Goal: Task Accomplishment & Management: Manage account settings

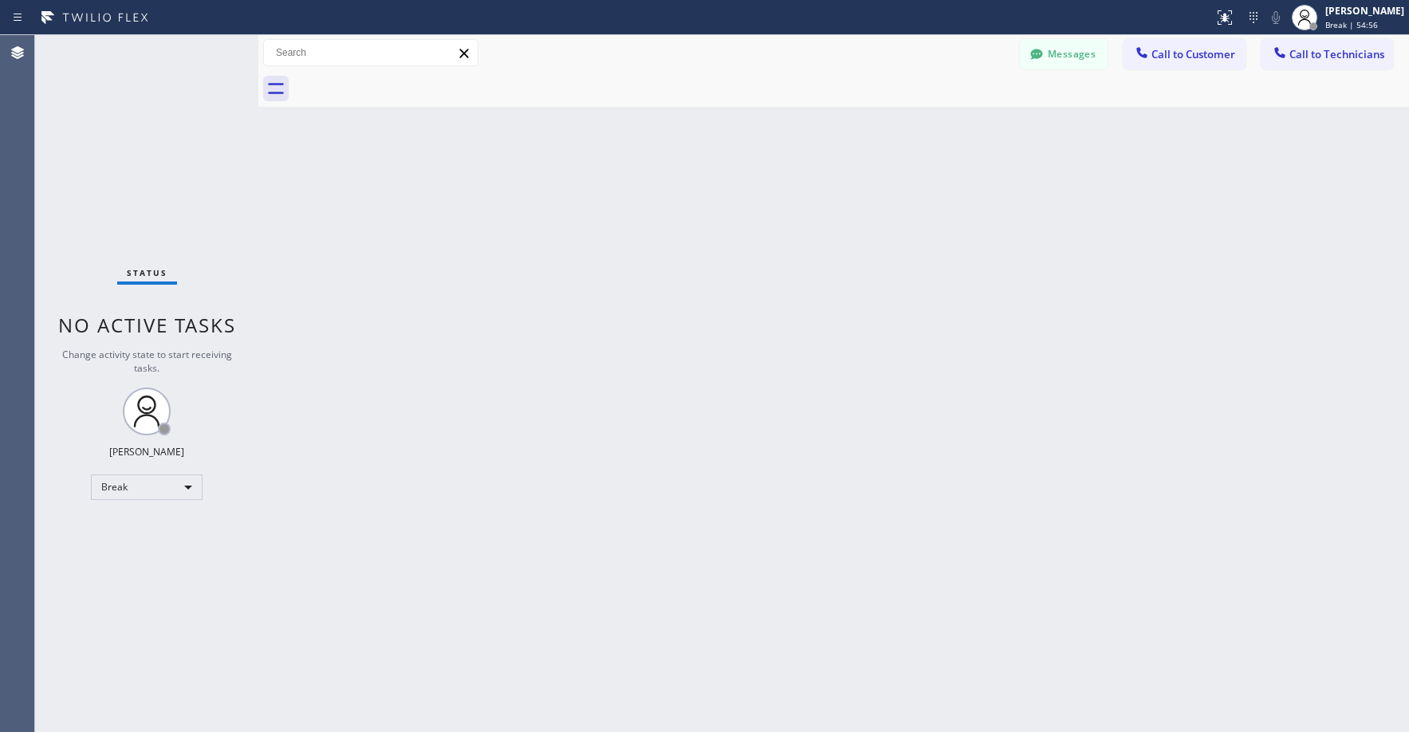
click at [699, 210] on div "Back to Dashboard Change Sender ID Customers Technicians AD [PERSON_NAME] [DATE…" at bounding box center [833, 383] width 1150 height 697
click at [268, 136] on div "Back to Dashboard Change Sender ID Customers Technicians AD [PERSON_NAME] [DATE…" at bounding box center [833, 383] width 1150 height 697
click at [136, 486] on div "Break" at bounding box center [147, 487] width 112 height 26
click at [146, 546] on li "Unavailable" at bounding box center [146, 549] width 108 height 19
drag, startPoint x: 158, startPoint y: 132, endPoint x: 444, endPoint y: 94, distance: 288.7
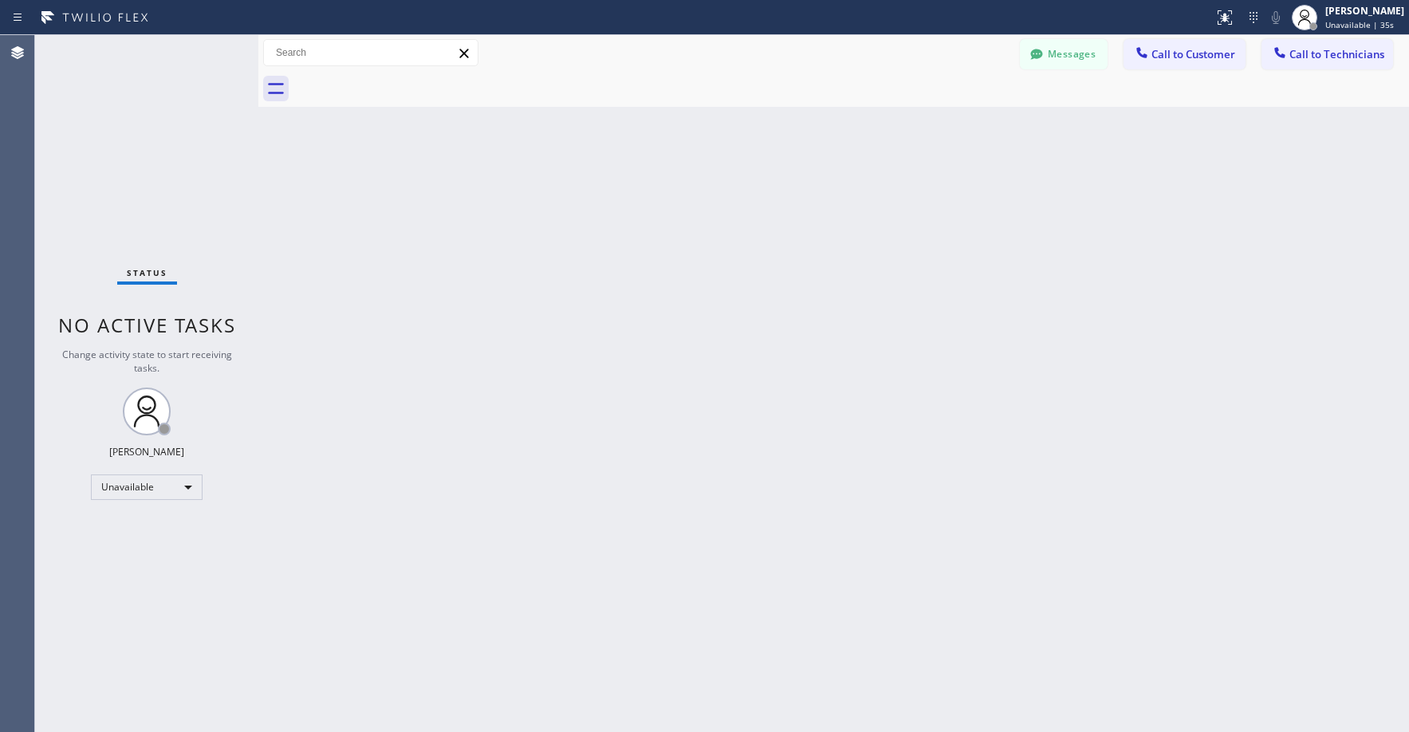
click at [159, 133] on div "Status No active tasks Change activity state to start receiving tasks. [PERSON_…" at bounding box center [146, 383] width 223 height 697
click at [159, 151] on div "Status No active tasks Change activity state to start receiving tasks. [PERSON_…" at bounding box center [146, 383] width 223 height 697
click at [158, 148] on div "Status No active tasks Change activity state to start receiving tasks. [PERSON_…" at bounding box center [146, 383] width 223 height 697
click at [139, 194] on div "Status No active tasks Change activity state to start receiving tasks. [PERSON_…" at bounding box center [146, 383] width 223 height 697
click at [116, 153] on div "Status No active tasks Change activity state to start receiving tasks. [PERSON_…" at bounding box center [146, 383] width 223 height 697
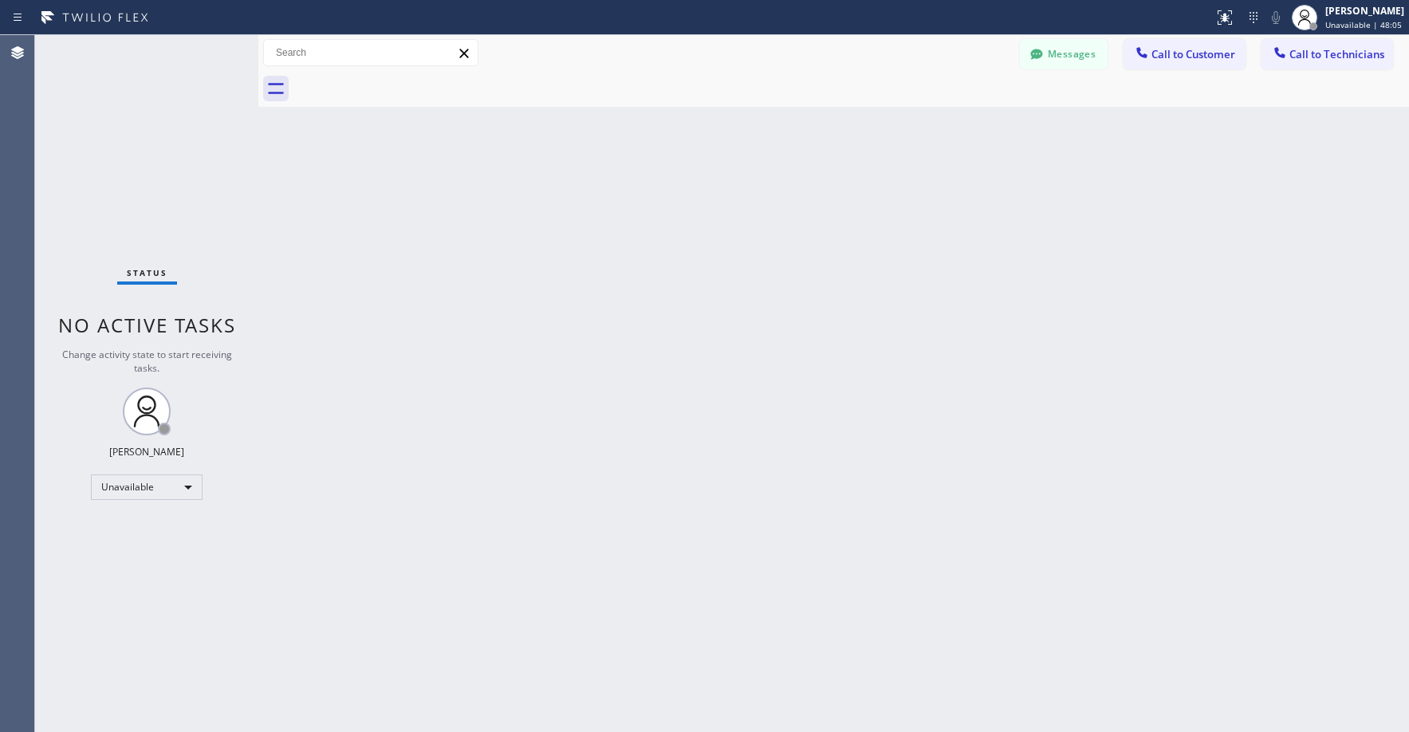
click at [119, 120] on div "Status No active tasks Change activity state to start receiving tasks. [PERSON_…" at bounding box center [146, 383] width 223 height 697
click at [128, 131] on div "Status No active tasks Change activity state to start receiving tasks. [PERSON_…" at bounding box center [146, 383] width 223 height 697
click at [83, 126] on div "Status No active tasks Change activity state to start receiving tasks. [PERSON_…" at bounding box center [146, 383] width 223 height 697
click at [116, 85] on div "Status No active tasks Change activity state to start receiving tasks. [PERSON_…" at bounding box center [146, 383] width 223 height 697
click at [110, 86] on div "Status No active tasks Change activity state to start receiving tasks. [PERSON_…" at bounding box center [146, 383] width 223 height 697
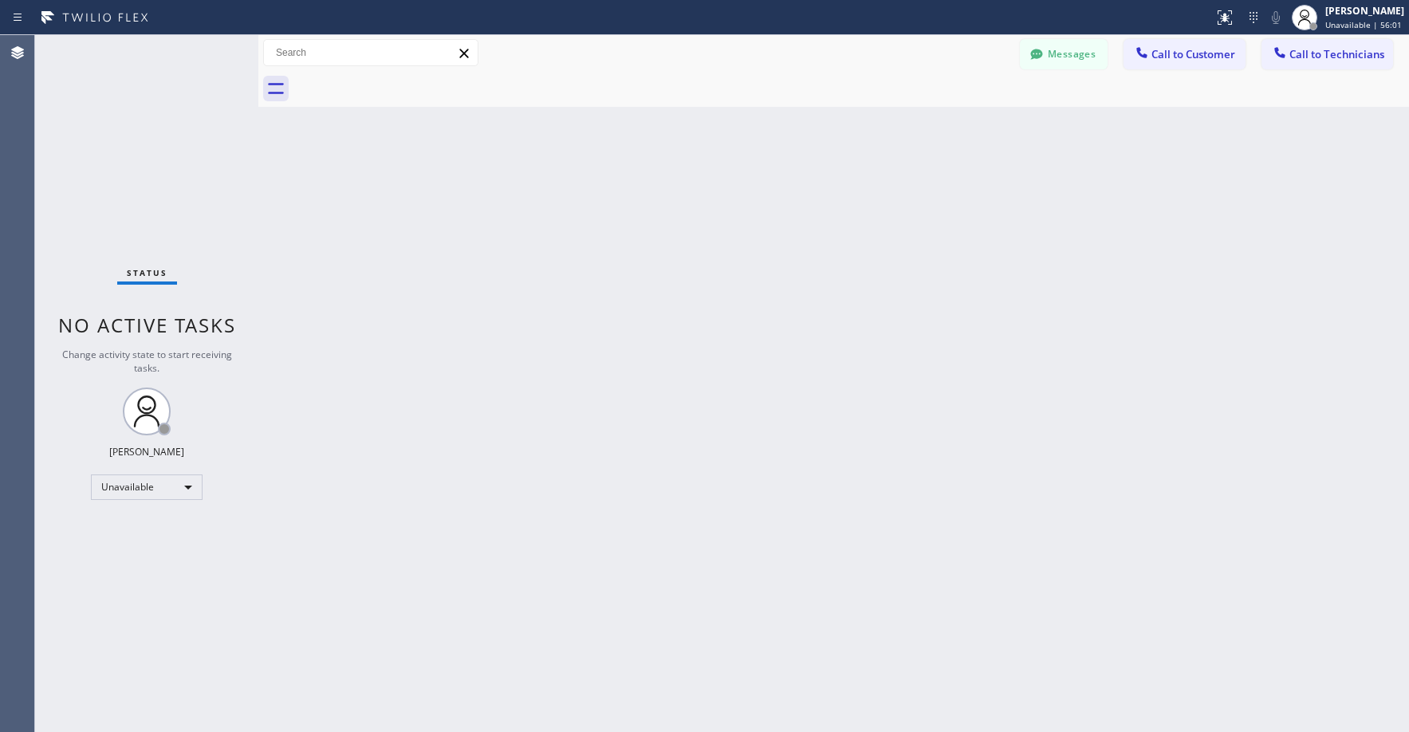
drag, startPoint x: 152, startPoint y: 140, endPoint x: 160, endPoint y: 413, distance: 272.8
click at [152, 143] on div "Status No active tasks Change activity state to start receiving tasks. [PERSON_…" at bounding box center [146, 383] width 223 height 697
drag, startPoint x: 143, startPoint y: 176, endPoint x: 121, endPoint y: 423, distance: 248.1
click at [143, 177] on div "Status No active tasks Change activity state to start receiving tasks. [PERSON_…" at bounding box center [146, 383] width 223 height 697
click at [125, 113] on div "Status No active tasks Change activity state to start receiving tasks. [PERSON_…" at bounding box center [146, 383] width 223 height 697
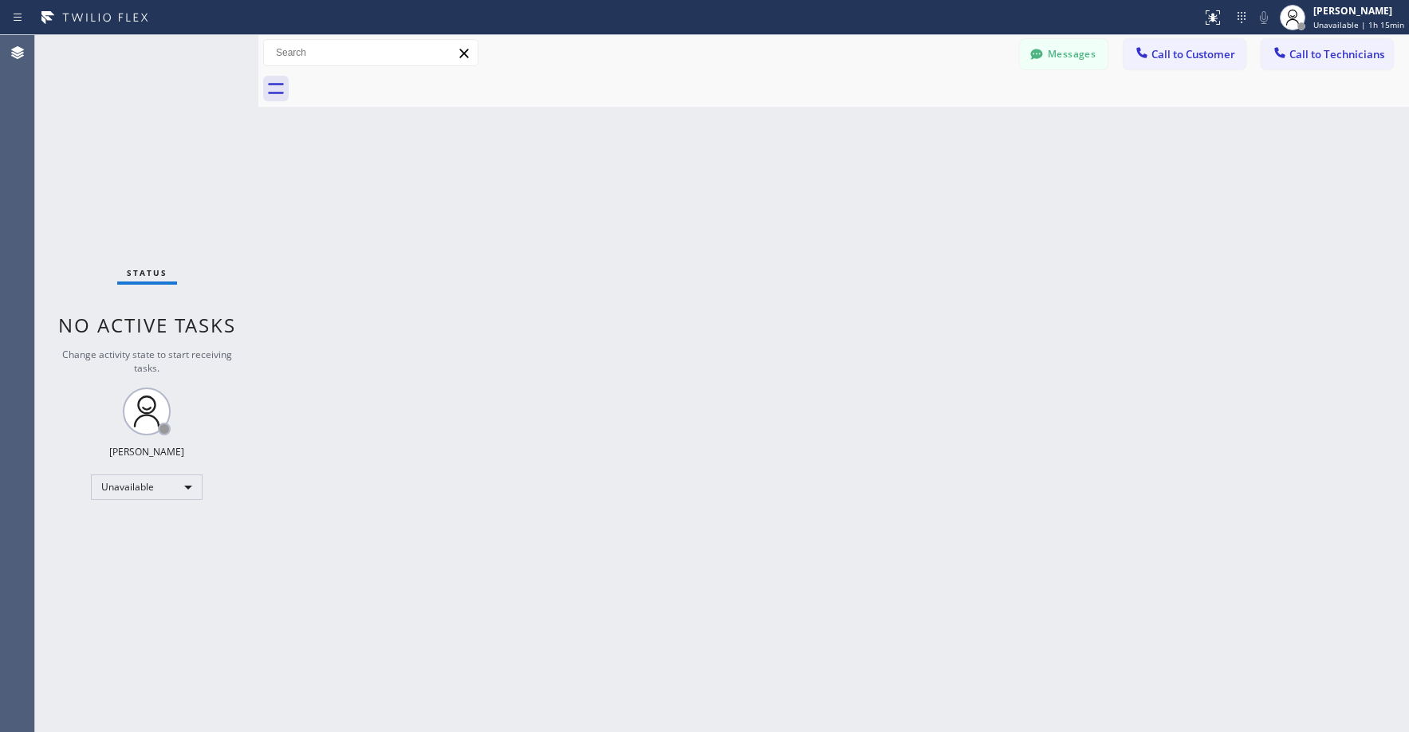
drag, startPoint x: 159, startPoint y: 183, endPoint x: 57, endPoint y: 589, distance: 418.2
click at [159, 190] on div "Status No active tasks Change activity state to start receiving tasks. [PERSON_…" at bounding box center [146, 383] width 223 height 697
drag, startPoint x: 112, startPoint y: 153, endPoint x: 115, endPoint y: 405, distance: 251.9
click at [112, 154] on div "Status No active tasks Change activity state to start receiving tasks. [PERSON_…" at bounding box center [146, 383] width 223 height 697
click at [160, 152] on div "Status No active tasks Change activity state to start receiving tasks. [PERSON_…" at bounding box center [146, 383] width 223 height 697
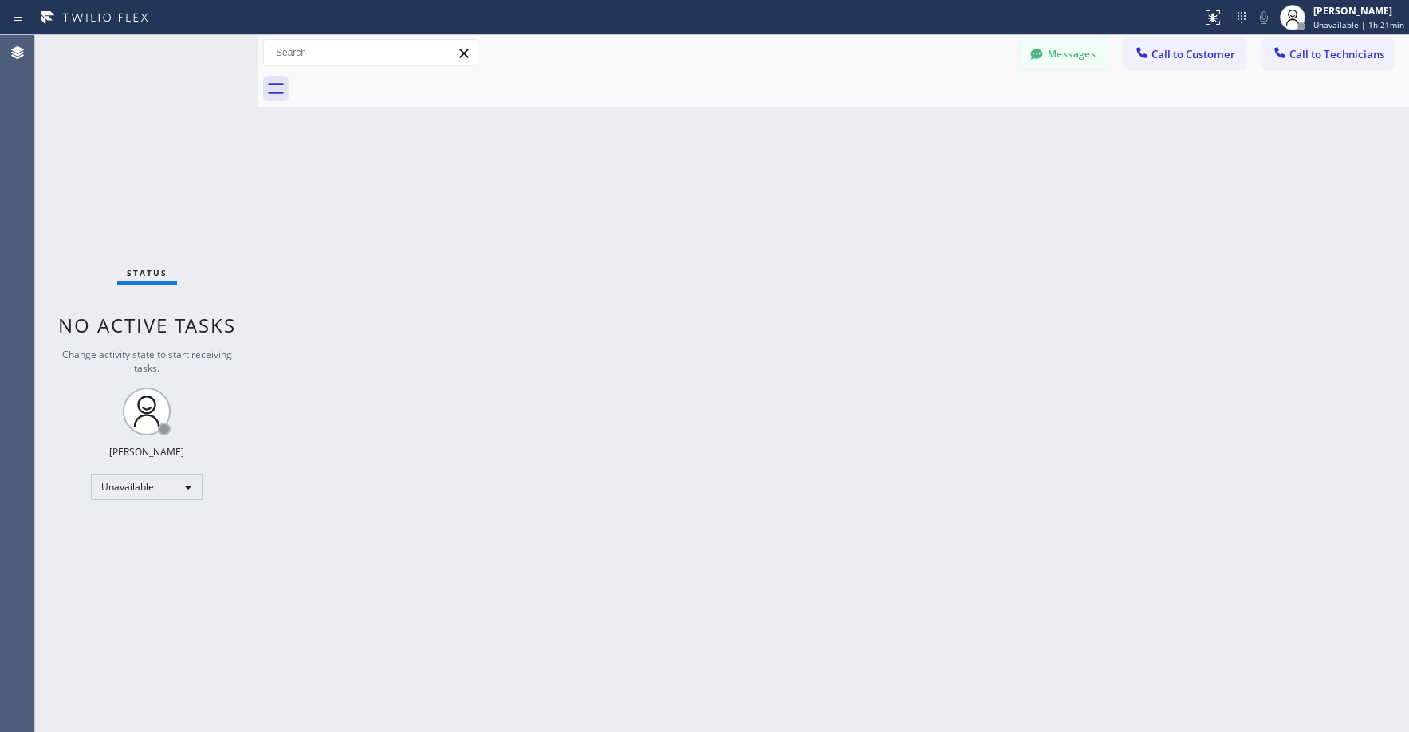
click at [162, 109] on div "Status No active tasks Change activity state to start receiving tasks. [PERSON_…" at bounding box center [146, 383] width 223 height 697
drag, startPoint x: 163, startPoint y: 135, endPoint x: 703, endPoint y: 420, distance: 611.2
click at [164, 136] on div "Status No active tasks Change activity state to start receiving tasks. [PERSON_…" at bounding box center [146, 383] width 223 height 697
click at [119, 140] on div "Status No active tasks Change activity state to start receiving tasks. [PERSON_…" at bounding box center [146, 383] width 223 height 697
click at [173, 171] on div "Status No active tasks Change activity state to start receiving tasks. [PERSON_…" at bounding box center [146, 383] width 223 height 697
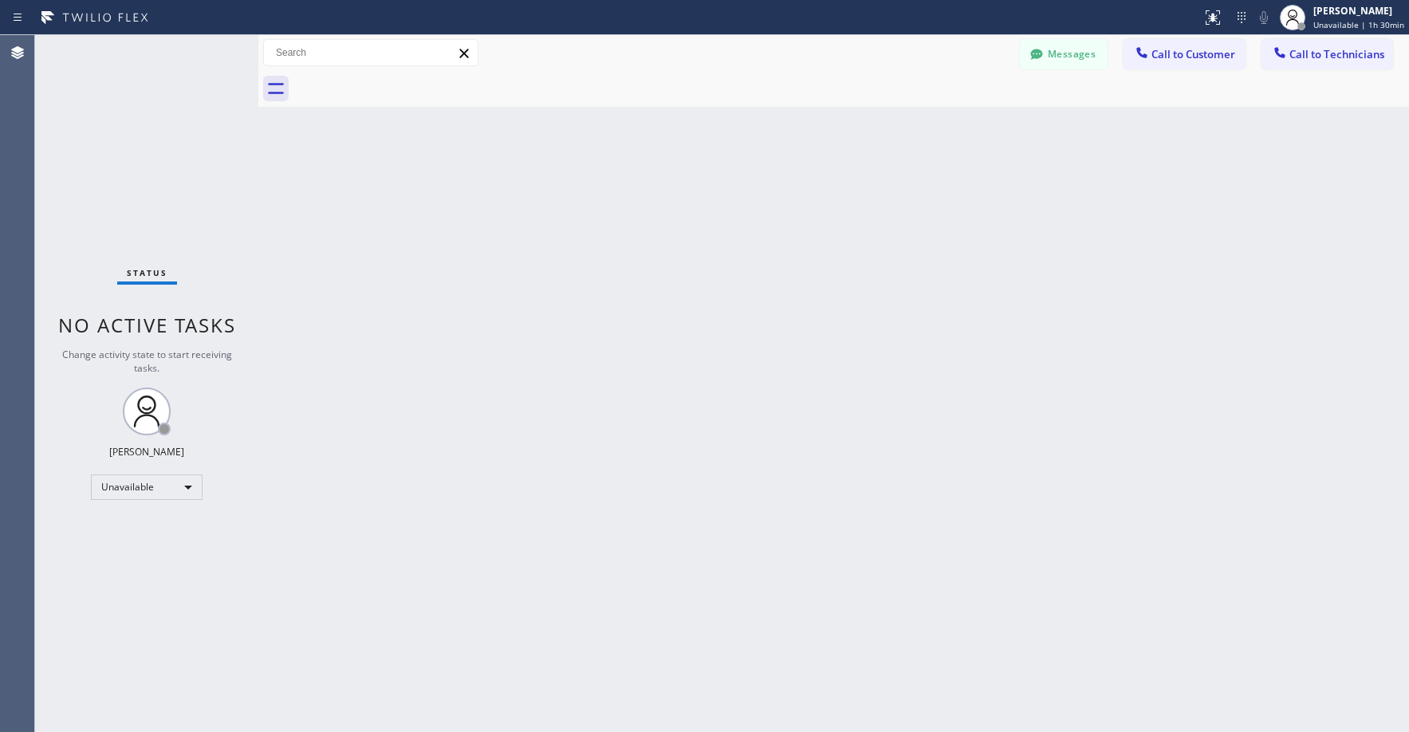
drag, startPoint x: 187, startPoint y: 142, endPoint x: 153, endPoint y: 262, distance: 124.9
click at [186, 145] on div "Status No active tasks Change activity state to start receiving tasks. [PERSON_…" at bounding box center [146, 383] width 223 height 697
click at [137, 152] on div "Status No active tasks Change activity state to start receiving tasks. [PERSON_…" at bounding box center [146, 383] width 223 height 697
click at [183, 156] on div "Status No active tasks Change activity state to start receiving tasks. [PERSON_…" at bounding box center [146, 383] width 223 height 697
click at [137, 145] on div "Status No active tasks Change activity state to start receiving tasks. [PERSON_…" at bounding box center [146, 383] width 223 height 697
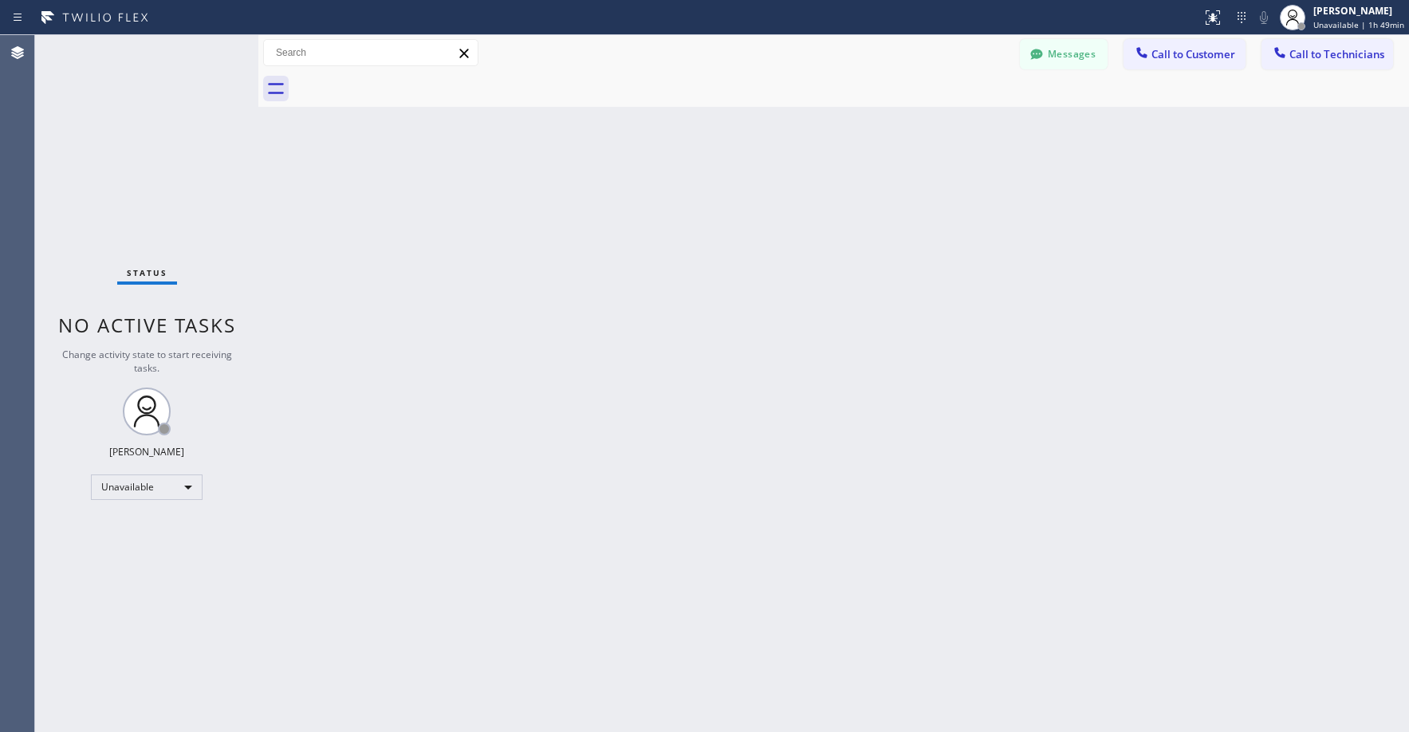
click at [198, 202] on div "Status No active tasks Change activity state to start receiving tasks. [PERSON_…" at bounding box center [146, 383] width 223 height 697
click at [167, 167] on div "Status No active tasks Change activity state to start receiving tasks. [PERSON_…" at bounding box center [146, 383] width 223 height 697
click at [143, 138] on div "Status No active tasks Change activity state to start receiving tasks. [PERSON_…" at bounding box center [146, 383] width 223 height 697
click at [163, 143] on div "Status No active tasks Change activity state to start receiving tasks. [PERSON_…" at bounding box center [146, 383] width 223 height 697
click at [112, 180] on div "Status No active tasks Change activity state to start receiving tasks. [PERSON_…" at bounding box center [146, 383] width 223 height 697
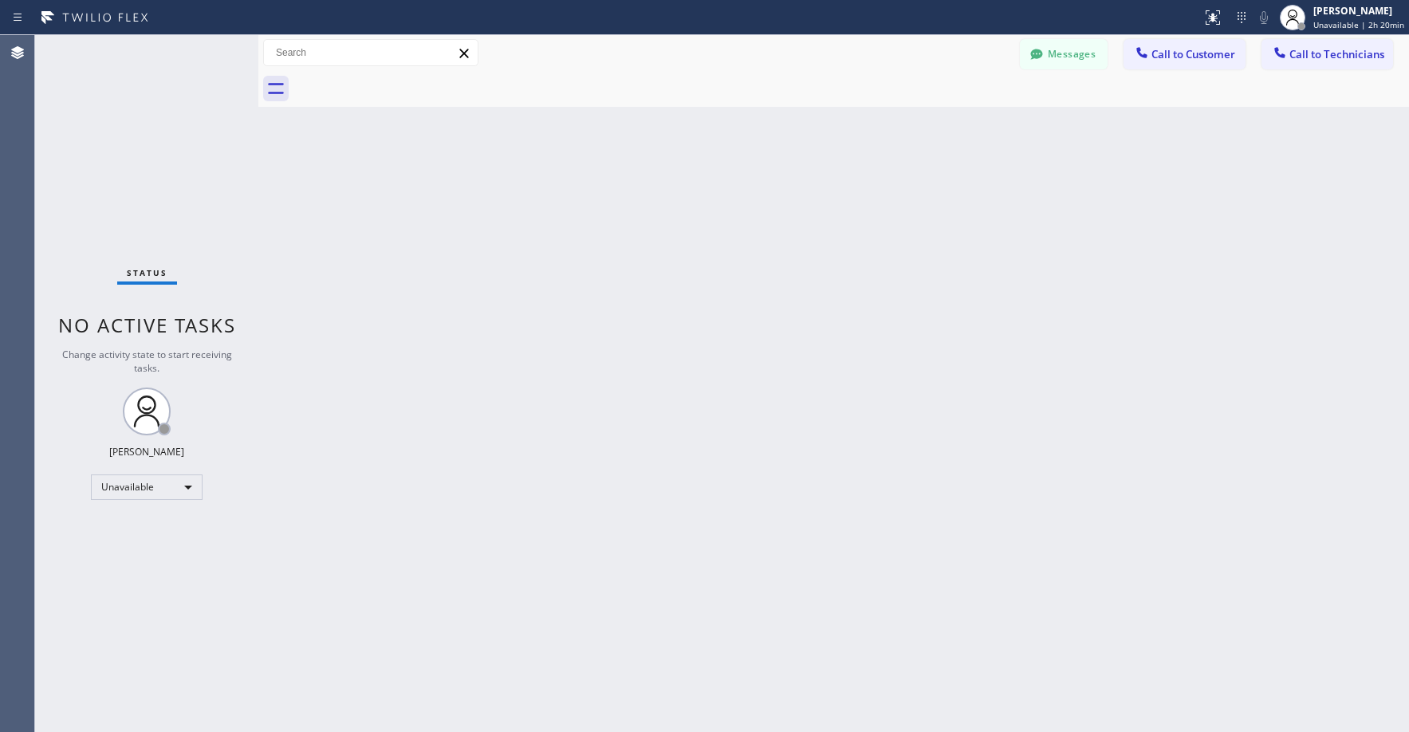
click at [113, 218] on div "Status No active tasks Change activity state to start receiving tasks. [PERSON_…" at bounding box center [146, 383] width 223 height 697
drag, startPoint x: 151, startPoint y: 166, endPoint x: 146, endPoint y: 180, distance: 15.1
click at [150, 168] on div "Status No active tasks Change activity state to start receiving tasks. [PERSON_…" at bounding box center [146, 383] width 223 height 697
click at [134, 150] on div "Status No active tasks Change activity state to start receiving tasks. [PERSON_…" at bounding box center [146, 383] width 223 height 697
drag, startPoint x: 162, startPoint y: 153, endPoint x: 163, endPoint y: 172, distance: 19.2
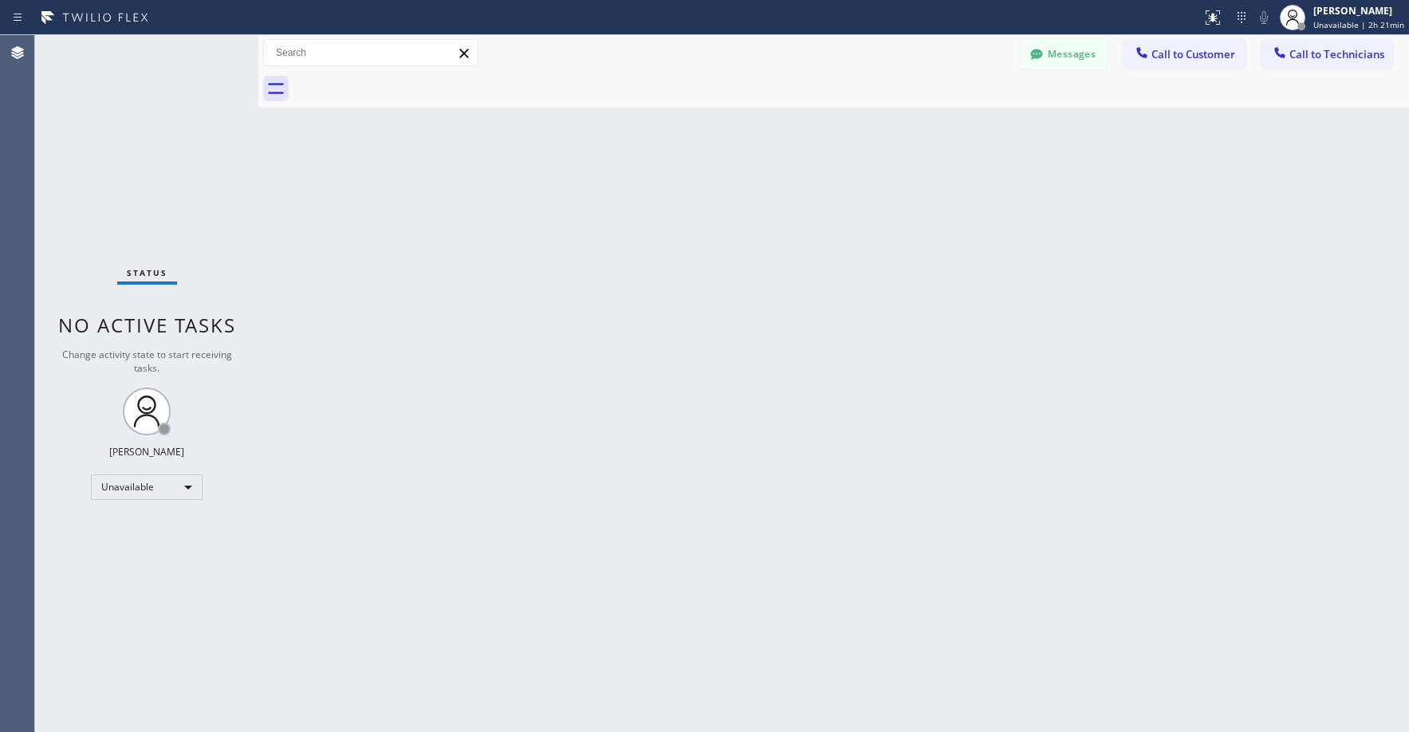
click at [162, 158] on div "Status No active tasks Change activity state to start receiving tasks. [PERSON_…" at bounding box center [146, 383] width 223 height 697
click at [136, 493] on div "Unavailable" at bounding box center [147, 487] width 112 height 26
click at [127, 565] on li "Break" at bounding box center [146, 569] width 108 height 19
drag, startPoint x: 152, startPoint y: 151, endPoint x: 194, endPoint y: 438, distance: 290.0
click at [152, 151] on div "Status No active tasks Change activity state to start receiving tasks. [PERSON_…" at bounding box center [146, 383] width 223 height 697
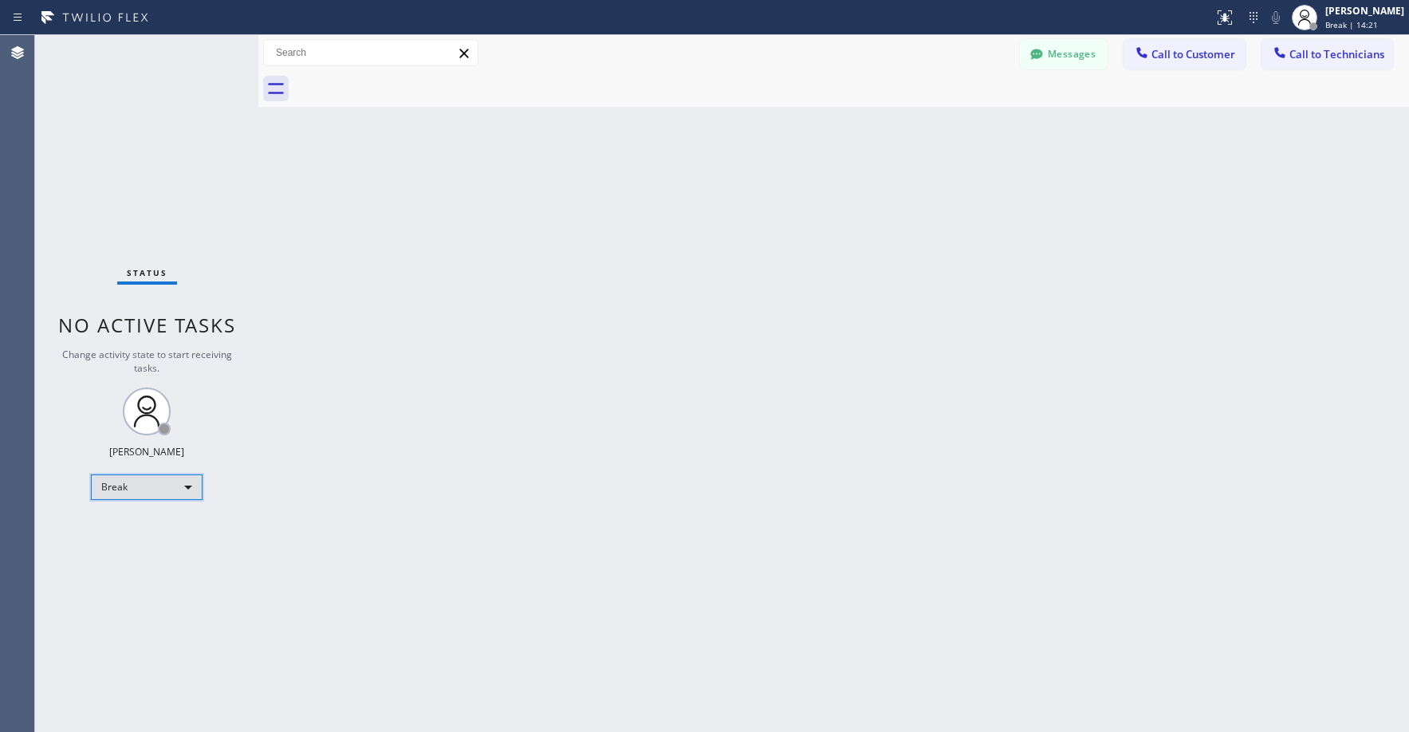
click at [143, 481] on div "Break" at bounding box center [147, 487] width 112 height 26
click at [130, 555] on li "Unavailable" at bounding box center [146, 549] width 108 height 19
drag, startPoint x: 114, startPoint y: 148, endPoint x: 94, endPoint y: 470, distance: 321.9
click at [114, 149] on div "Status No active tasks Change activity state to start receiving tasks. [PERSON_…" at bounding box center [146, 383] width 223 height 697
click at [142, 141] on div "Status No active tasks Change activity state to start receiving tasks. [PERSON_…" at bounding box center [146, 383] width 223 height 697
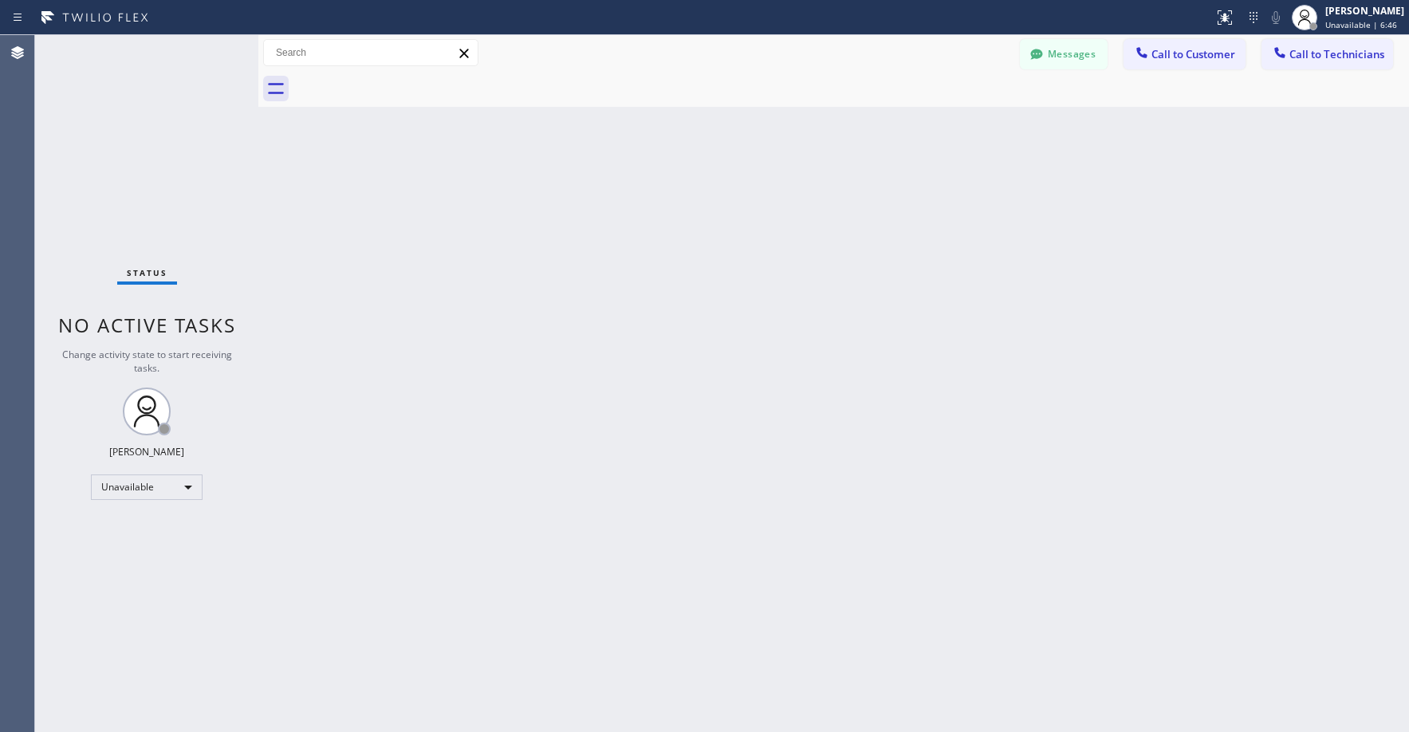
click at [142, 151] on div "Status No active tasks Change activity state to start receiving tasks. [PERSON_…" at bounding box center [146, 383] width 223 height 697
click at [173, 140] on div "Status No active tasks Change activity state to start receiving tasks. [PERSON_…" at bounding box center [146, 383] width 223 height 697
click at [171, 141] on div "Status No active tasks Change activity state to start receiving tasks. [PERSON_…" at bounding box center [146, 383] width 223 height 697
click at [119, 130] on div "Status No active tasks Change activity state to start receiving tasks. [PERSON_…" at bounding box center [146, 383] width 223 height 697
click at [136, 124] on div "Status No active tasks Change activity state to start receiving tasks. [PERSON_…" at bounding box center [146, 383] width 223 height 697
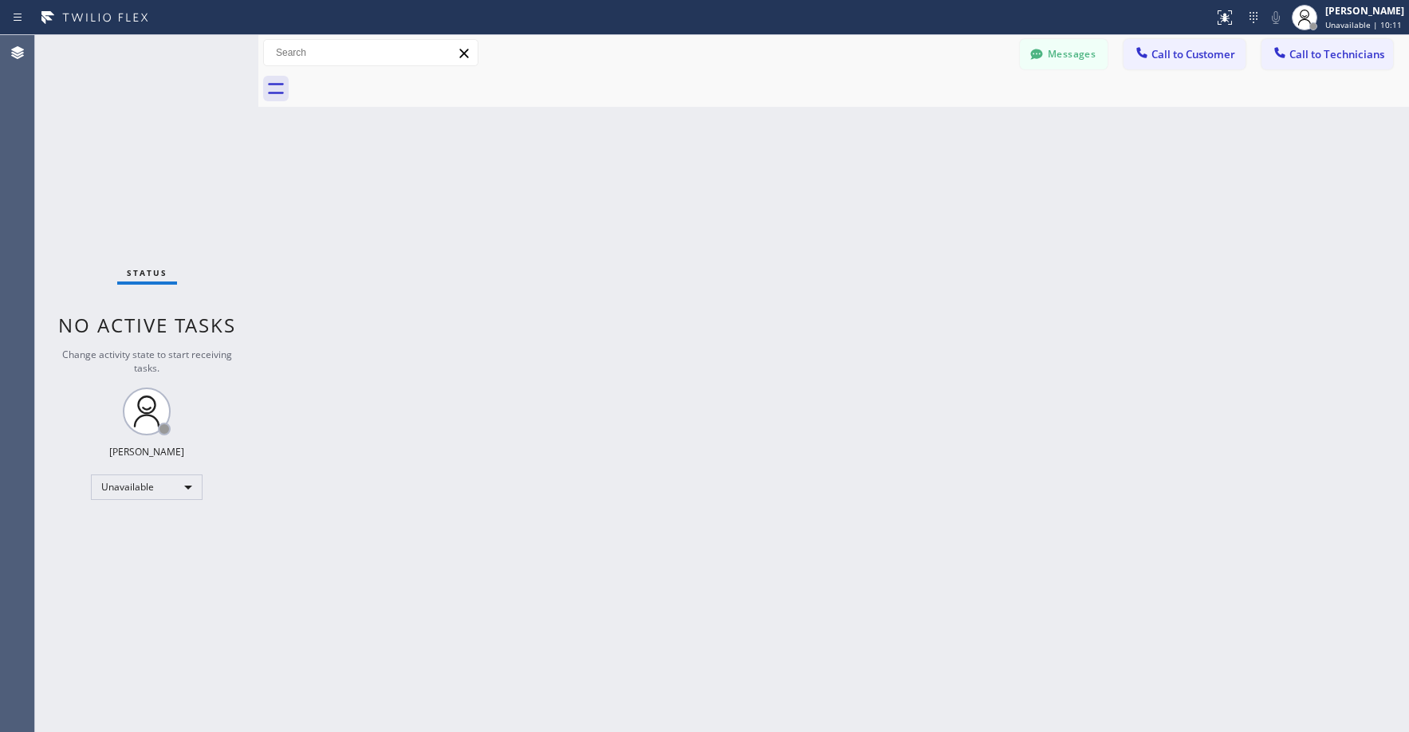
click at [115, 104] on div "Status No active tasks Change activity state to start receiving tasks. [PERSON_…" at bounding box center [146, 383] width 223 height 697
drag, startPoint x: 109, startPoint y: 127, endPoint x: 474, endPoint y: 0, distance: 385.7
click at [110, 127] on div "Status No active tasks Change activity state to start receiving tasks. [PERSON_…" at bounding box center [146, 383] width 223 height 697
click at [106, 173] on div "Status No active tasks Change activity state to start receiving tasks. [PERSON_…" at bounding box center [146, 383] width 223 height 697
click at [187, 181] on div "Status No active tasks Change activity state to start receiving tasks. [PERSON_…" at bounding box center [146, 383] width 223 height 697
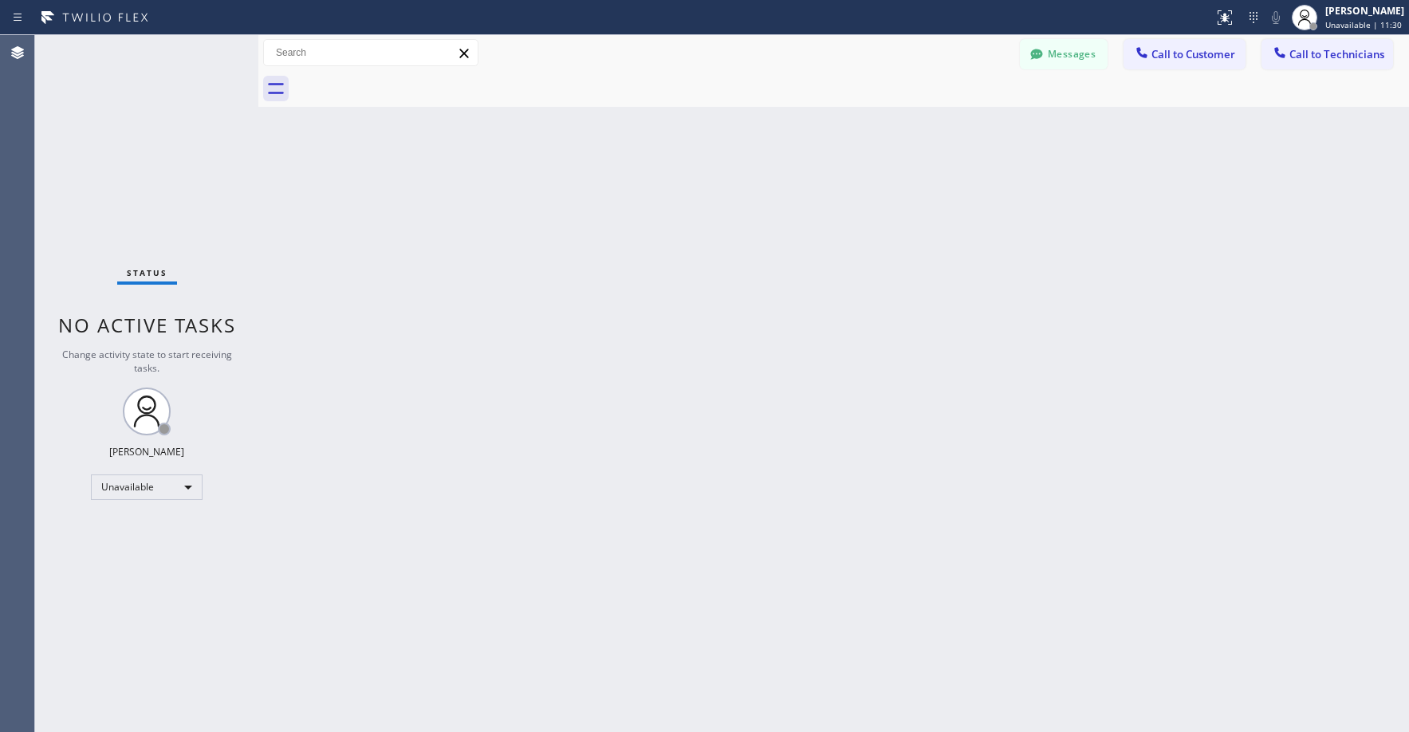
click at [128, 128] on div "Status No active tasks Change activity state to start receiving tasks. [PERSON_…" at bounding box center [146, 383] width 223 height 697
click at [113, 123] on div "Status No active tasks Change activity state to start receiving tasks. [PERSON_…" at bounding box center [146, 383] width 223 height 697
